Goal: Find specific page/section: Find specific page/section

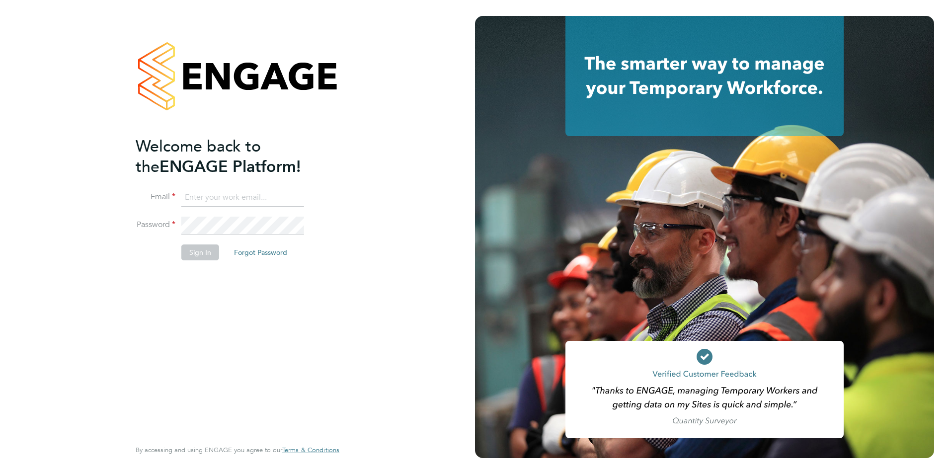
type input "harry.gelb@mclarenresourcing.co.uk"
click at [198, 252] on button "Sign In" at bounding box center [200, 252] width 38 height 16
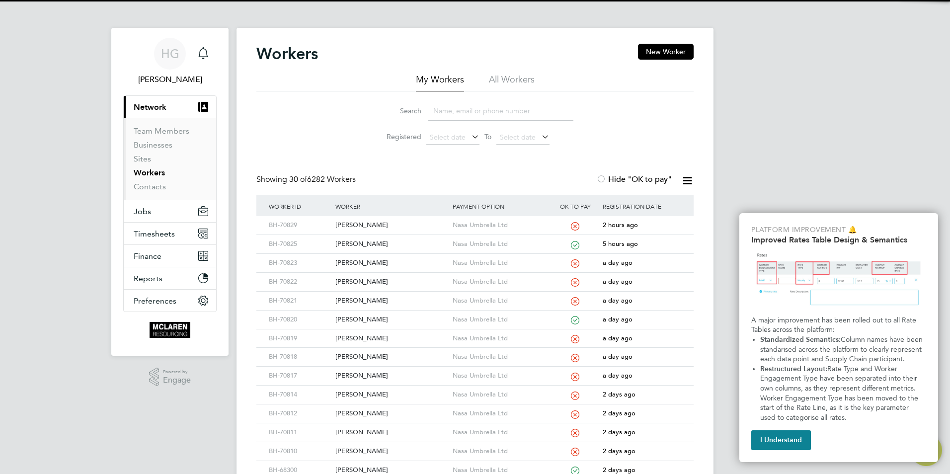
click at [467, 118] on input at bounding box center [500, 110] width 145 height 19
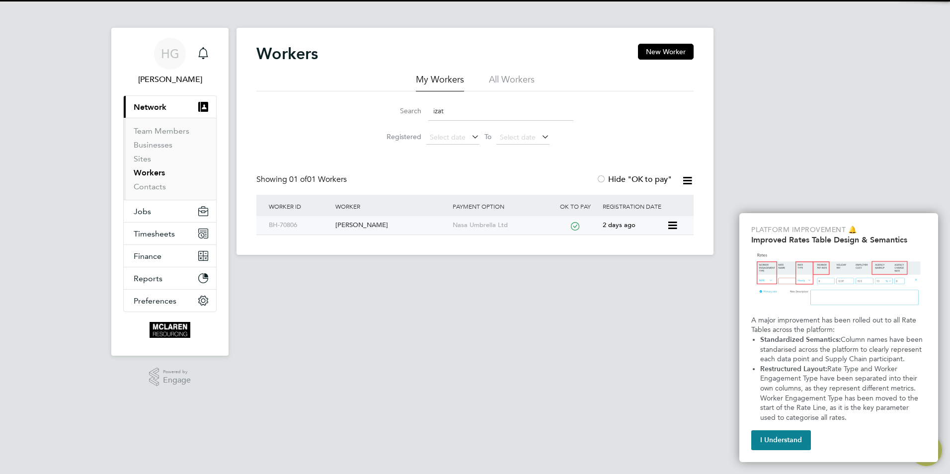
type input "izat"
click at [391, 234] on div "[PERSON_NAME]" at bounding box center [391, 225] width 117 height 18
